Goal: Task Accomplishment & Management: Complete application form

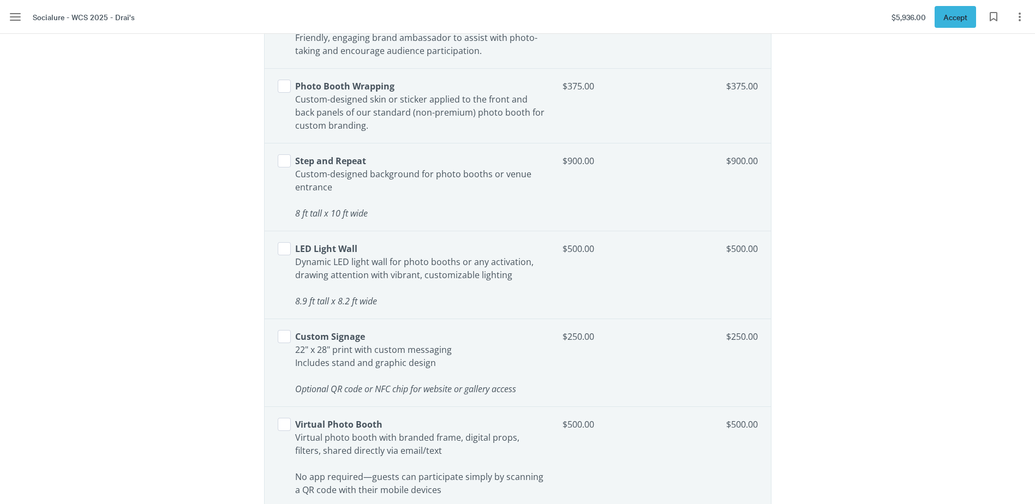
scroll to position [2727, 0]
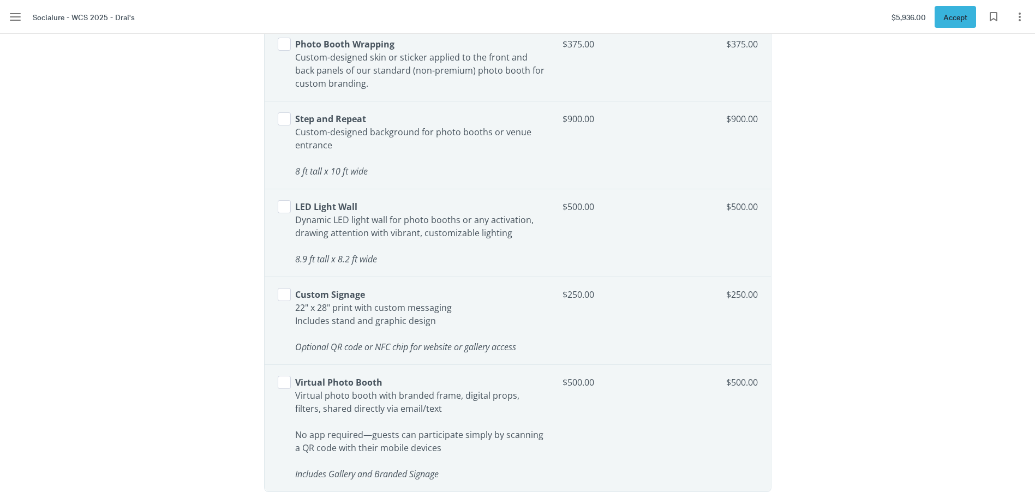
click at [316, 127] on p "Step and Repeat ​ Custom-designed background for photo booths or venue entrance" at bounding box center [420, 131] width 250 height 39
click at [286, 123] on button "Select line item" at bounding box center [284, 118] width 13 height 13
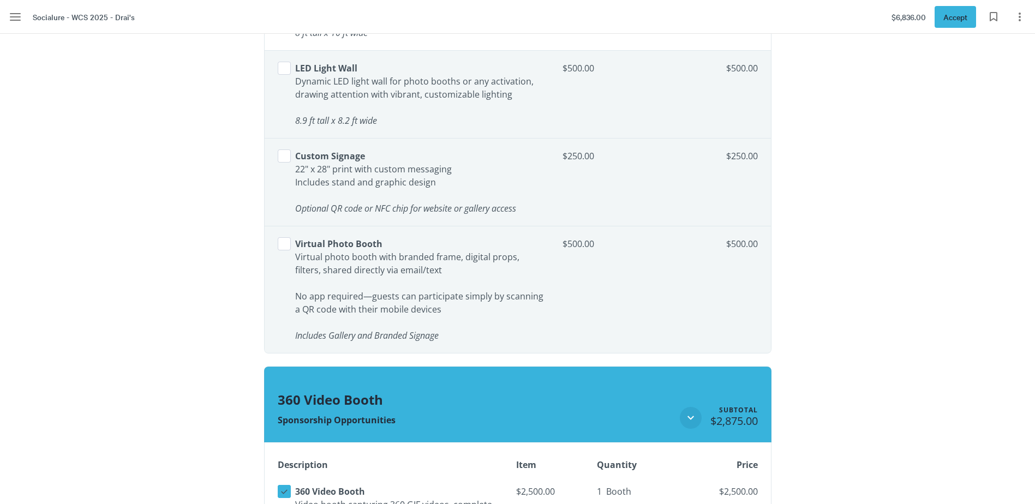
scroll to position [2891, 0]
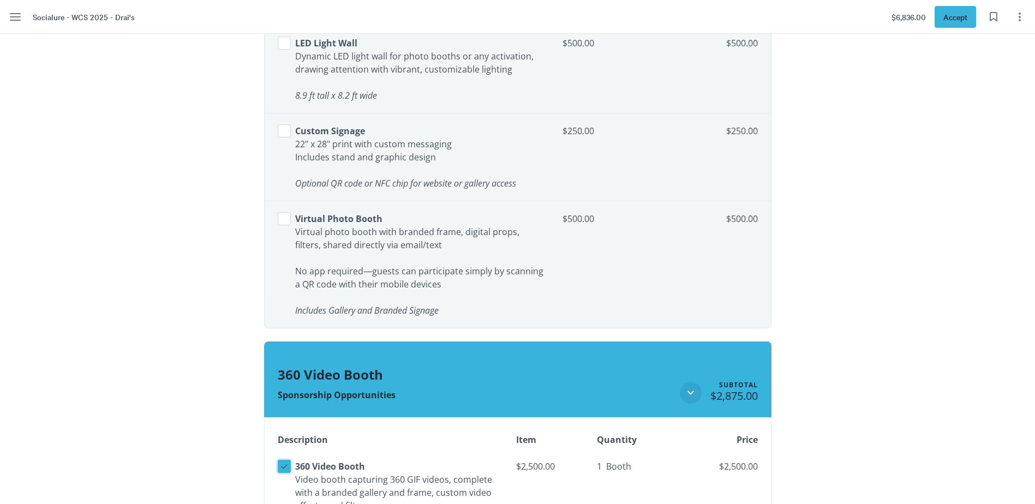
click at [289, 466] on icon at bounding box center [284, 466] width 10 height 10
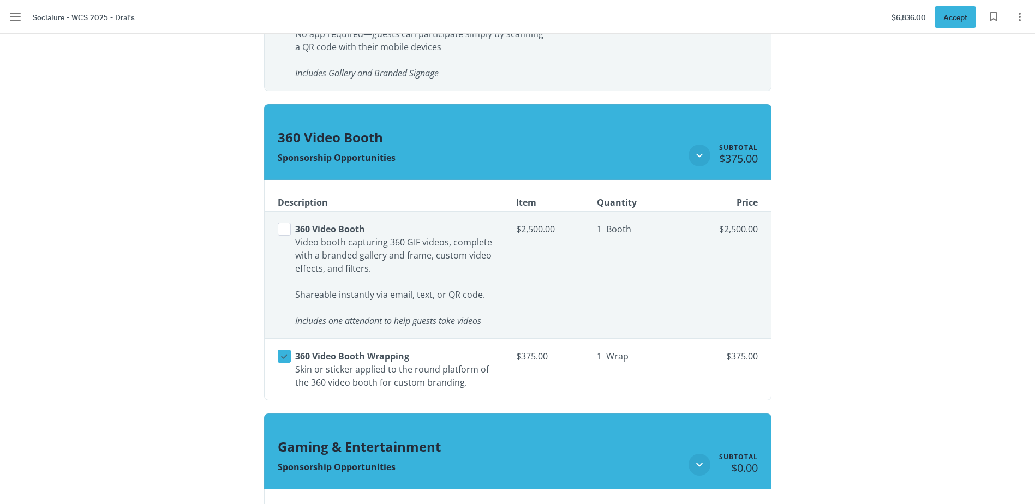
scroll to position [3163, 0]
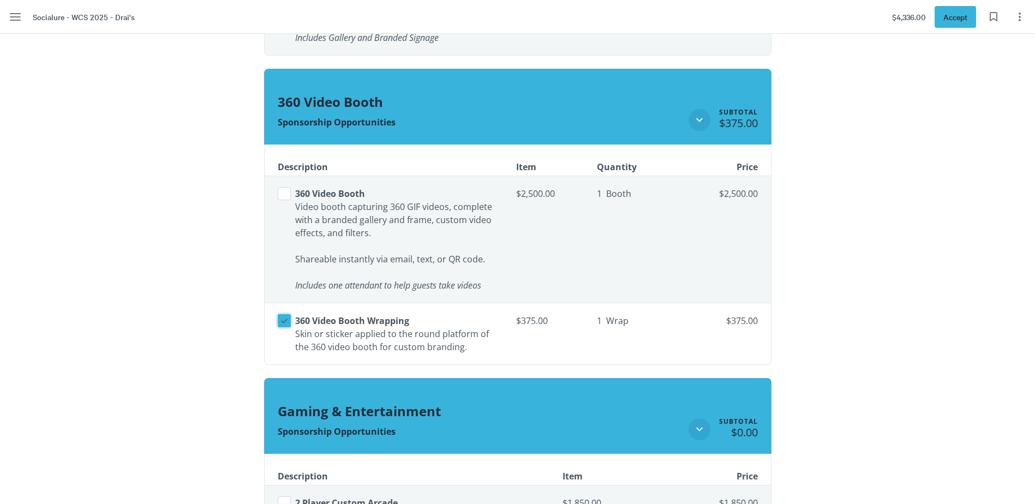
click at [286, 315] on button "Select line item" at bounding box center [284, 320] width 13 height 13
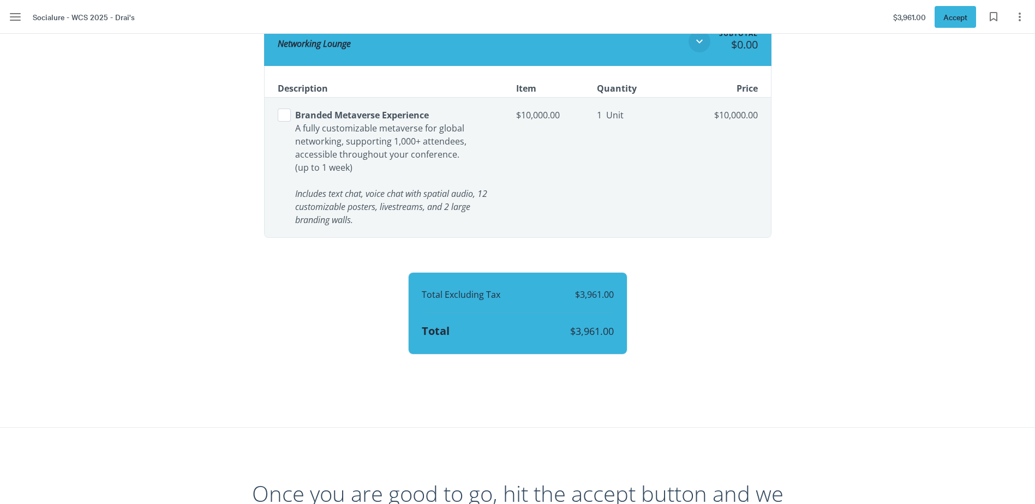
scroll to position [4145, 0]
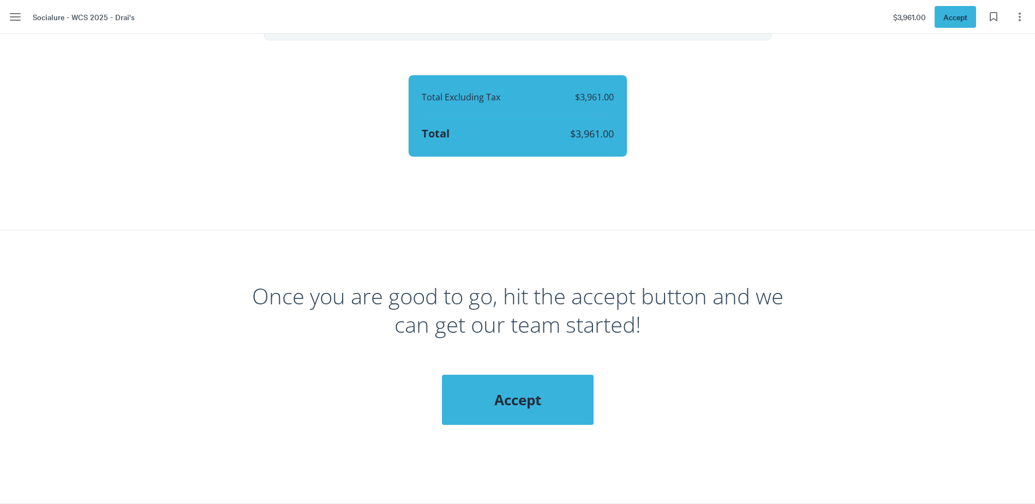
click at [571, 390] on span "Accept" at bounding box center [518, 400] width 108 height 20
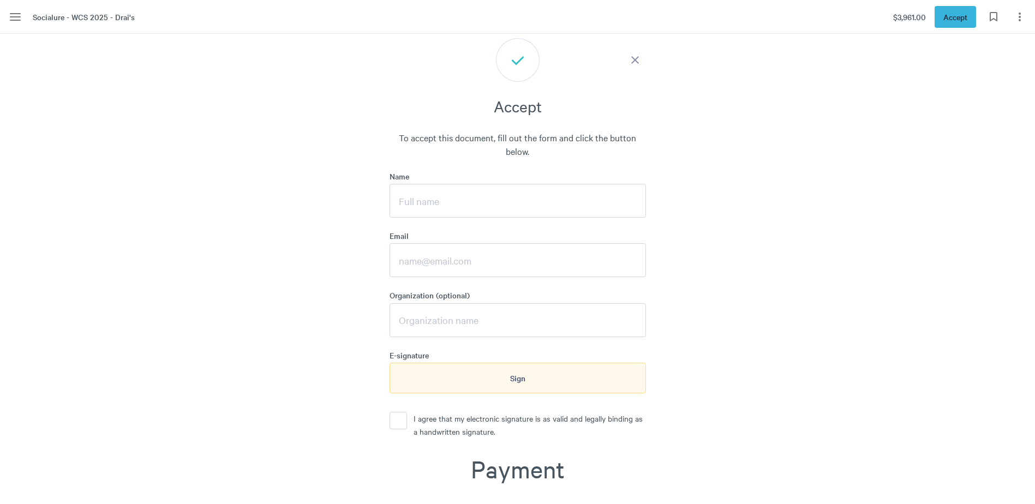
scroll to position [4507, 0]
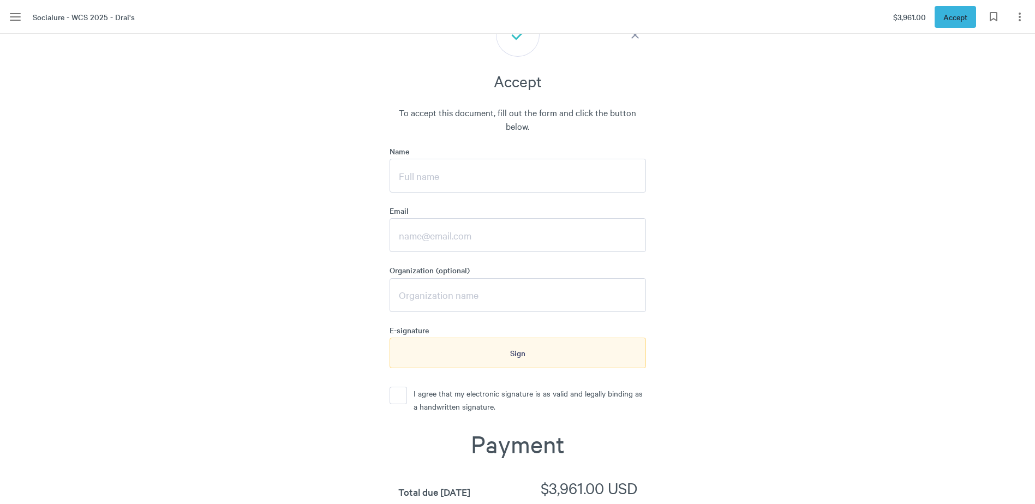
click at [510, 159] on input "Name" at bounding box center [517, 176] width 256 height 34
type input "e"
type input "Ema"
type input "[PERSON_NAME]"
click at [407, 387] on label "I agree that my electronic signature is as valid and legally binding as a handw…" at bounding box center [526, 400] width 239 height 26
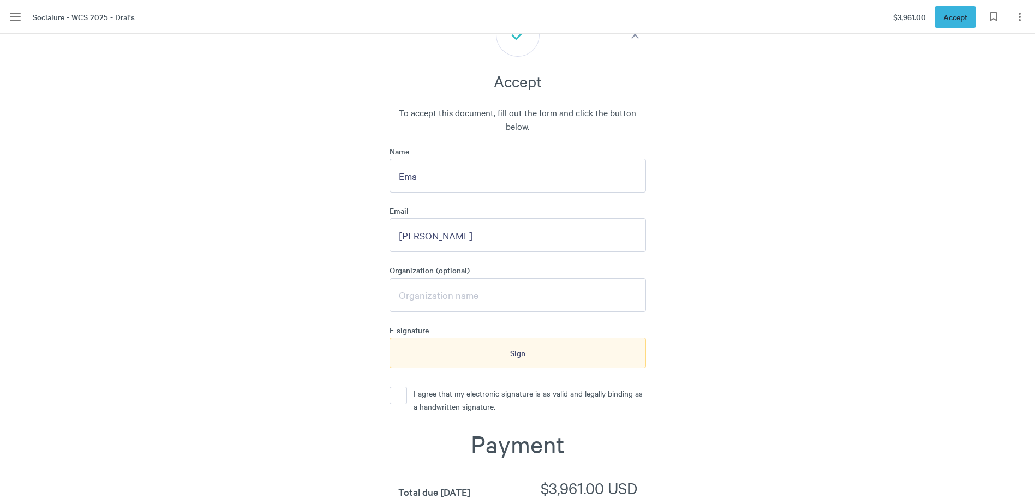
click at [407, 387] on button "I agree that my electronic signature is as valid and legally binding as a handw…" at bounding box center [397, 395] width 17 height 17
click at [441, 339] on div "Sign" at bounding box center [517, 353] width 256 height 31
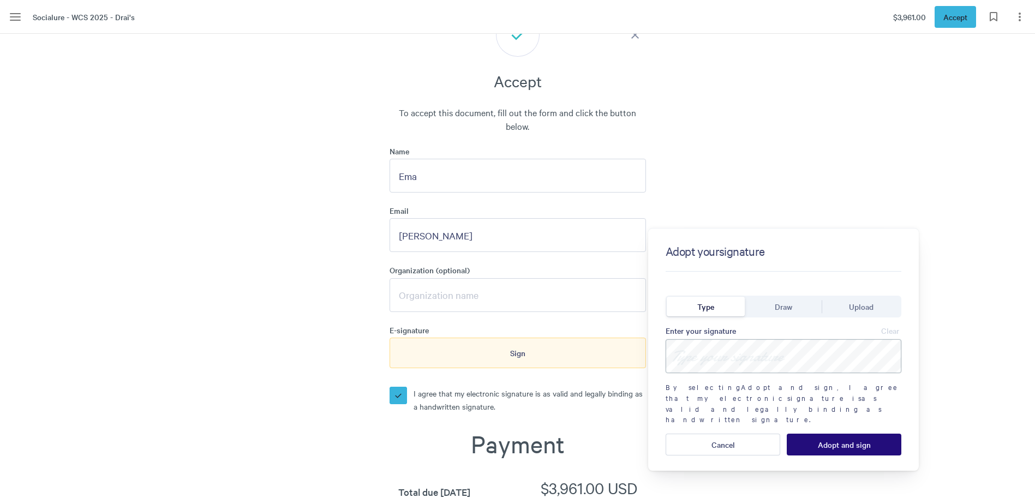
click at [738, 347] on input at bounding box center [783, 356] width 236 height 34
type input "[PERSON_NAME]"
click at [844, 434] on button "Adopt and sign" at bounding box center [843, 445] width 115 height 22
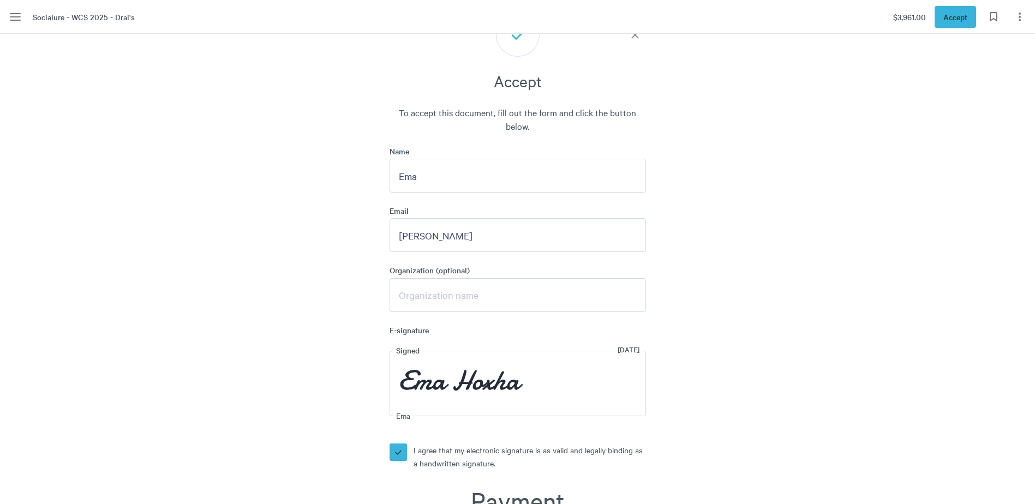
click at [846, 417] on section "Once you are good to go, hit the accept button and we can get our team started!…" at bounding box center [517, 419] width 1035 height 1101
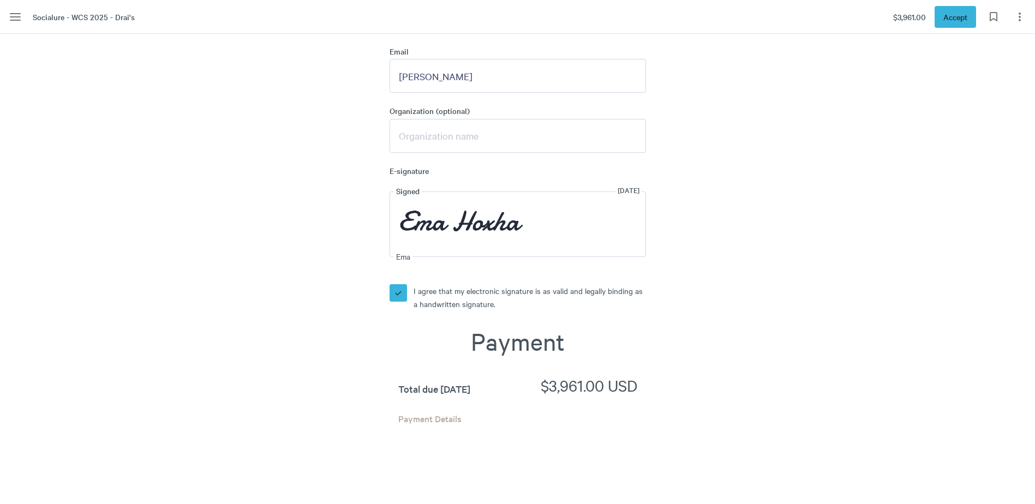
scroll to position [4725, 0]
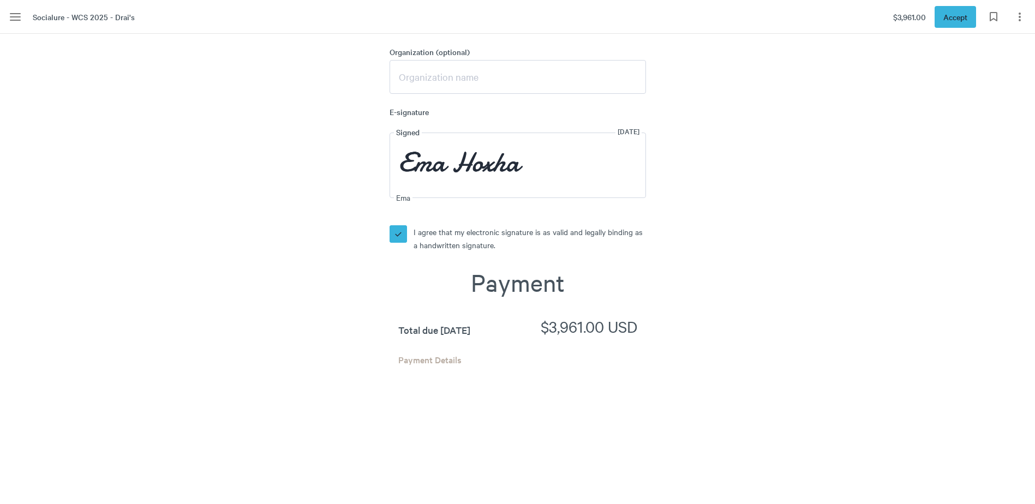
click at [749, 302] on div "Accept To accept this document, fill out the form and click the button below. N…" at bounding box center [517, 247] width 532 height 904
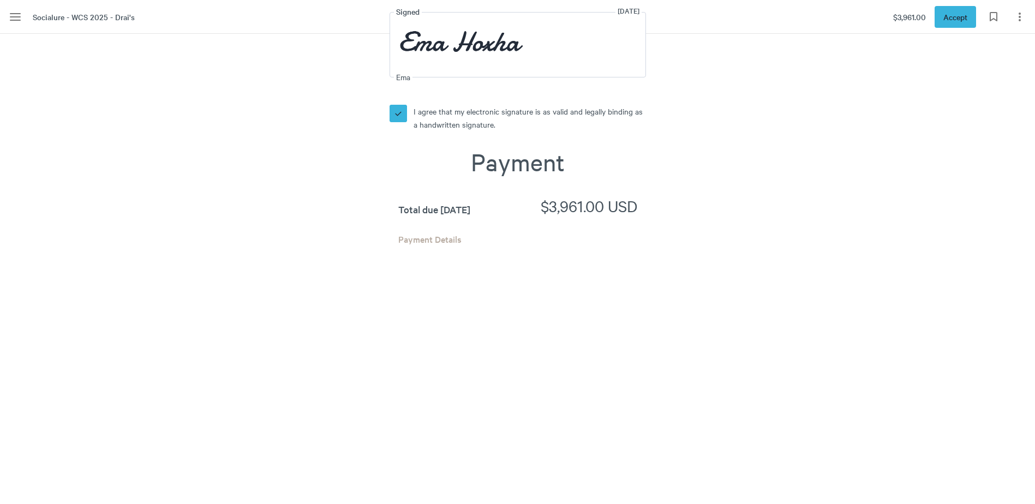
scroll to position [4997, 0]
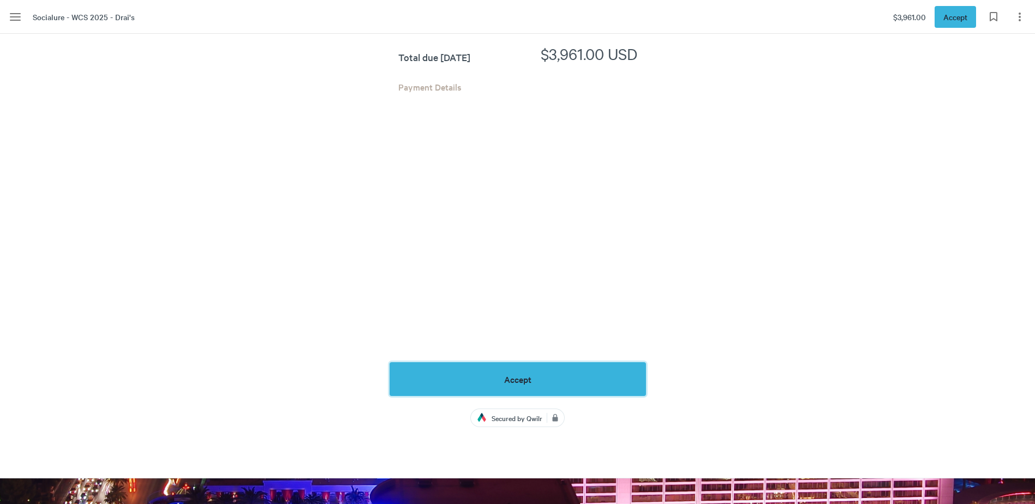
click at [579, 362] on button "Accept" at bounding box center [517, 379] width 256 height 34
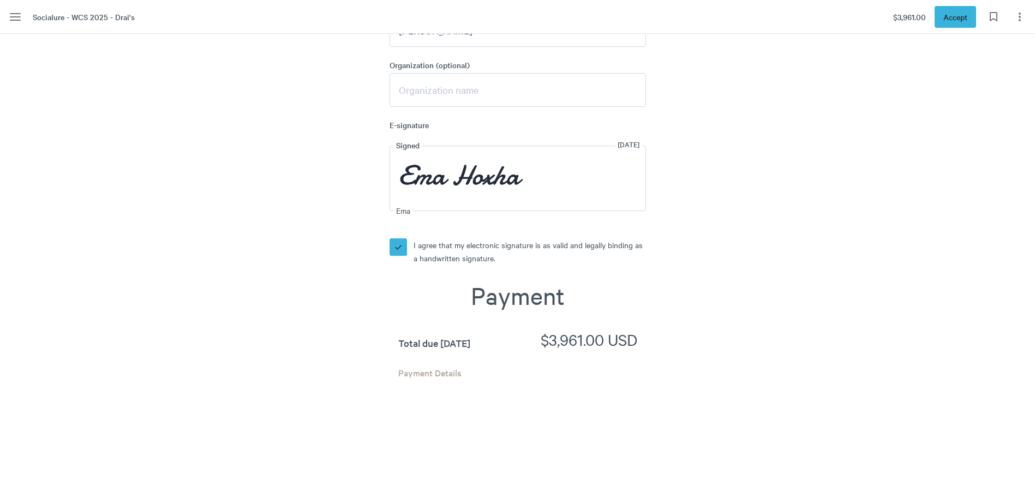
click at [808, 313] on div "Once you are good to go, hit the accept button and we can get our team started!…" at bounding box center [518, 213] width 622 height 1101
click at [830, 226] on section "Once you are good to go, hit the accept button and we can get our team started!…" at bounding box center [517, 213] width 1035 height 1101
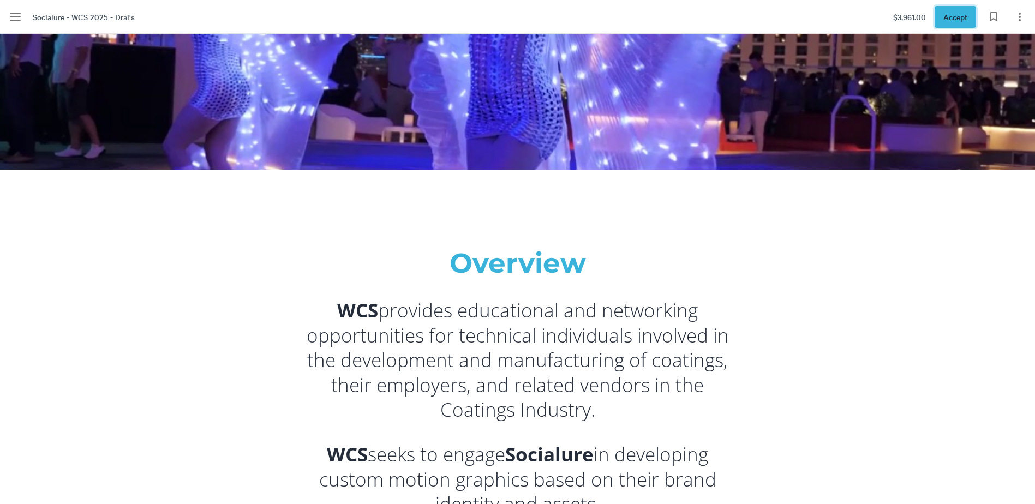
click at [956, 11] on span "Accept" at bounding box center [955, 17] width 24 height 12
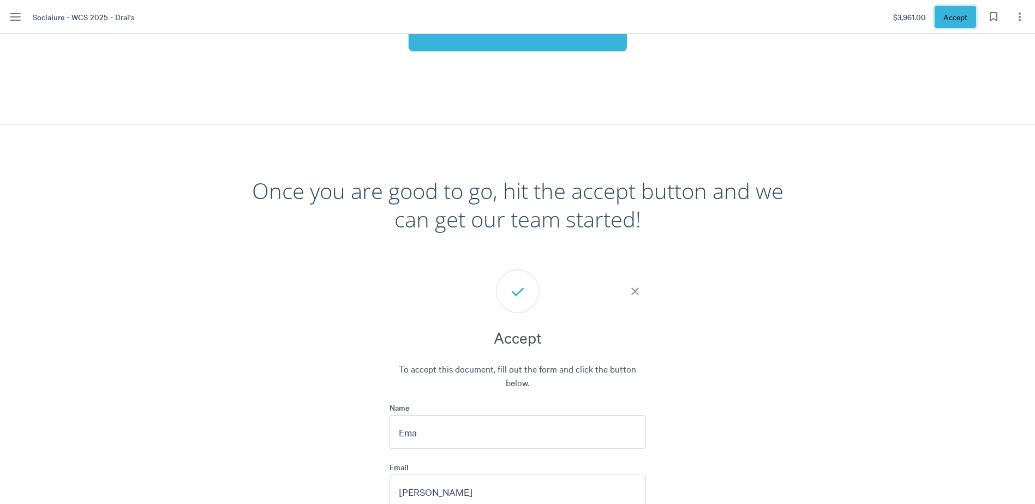
scroll to position [4473, 0]
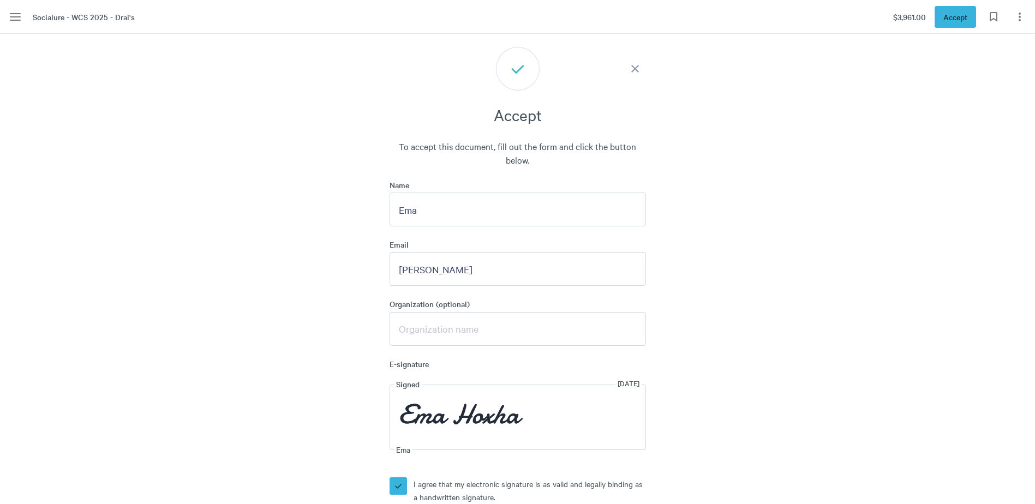
click at [736, 479] on div "Accept To accept this document, fill out the form and click the button below. N…" at bounding box center [517, 499] width 532 height 904
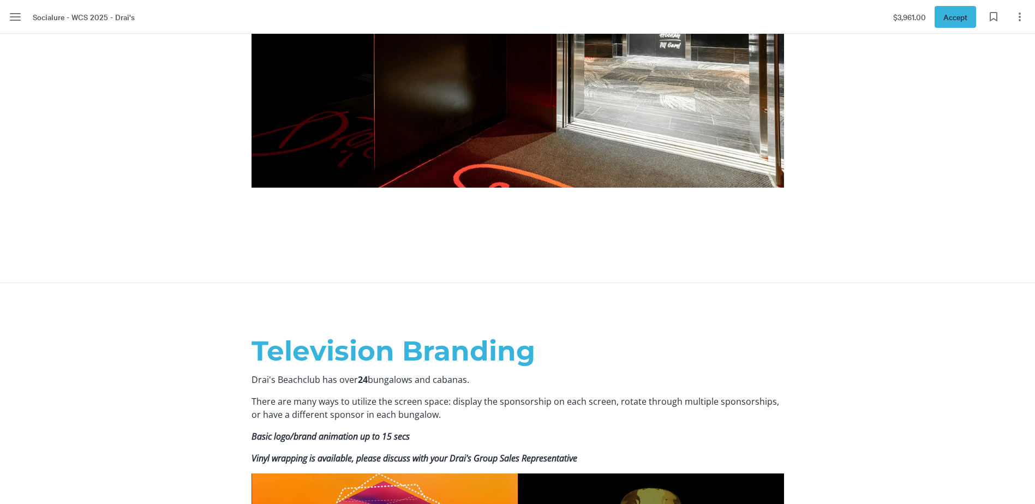
scroll to position [8454, 0]
